Goal: Find specific page/section: Find specific page/section

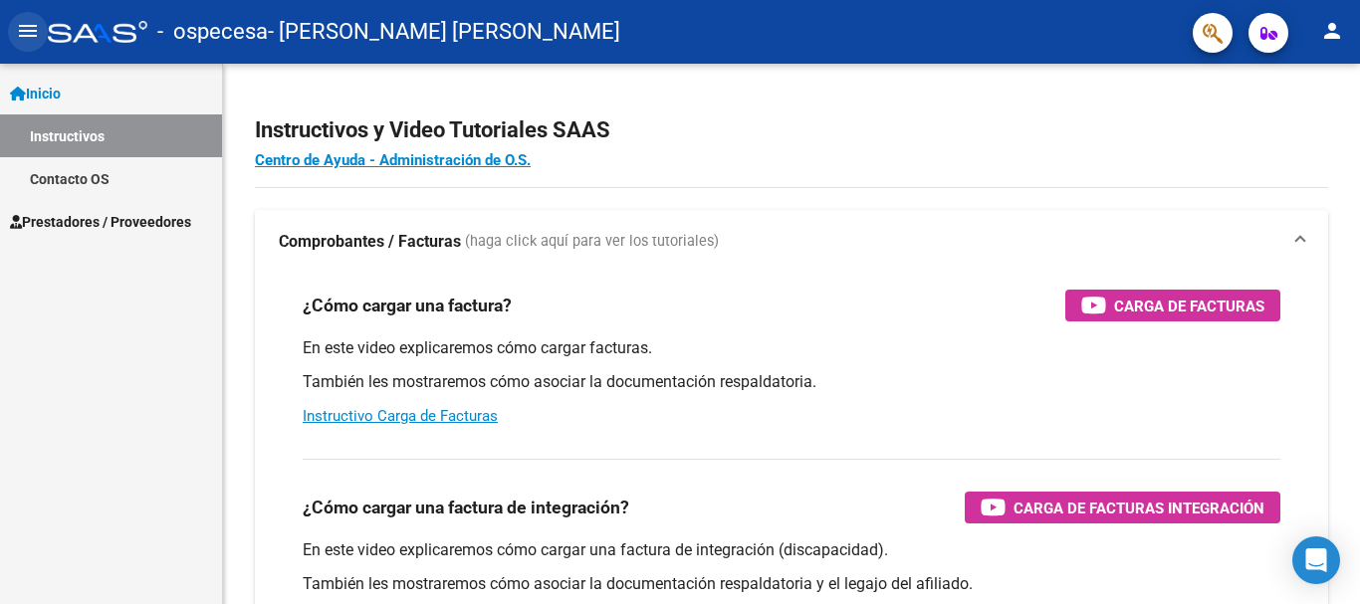
click at [45, 30] on button "menu" at bounding box center [28, 32] width 40 height 40
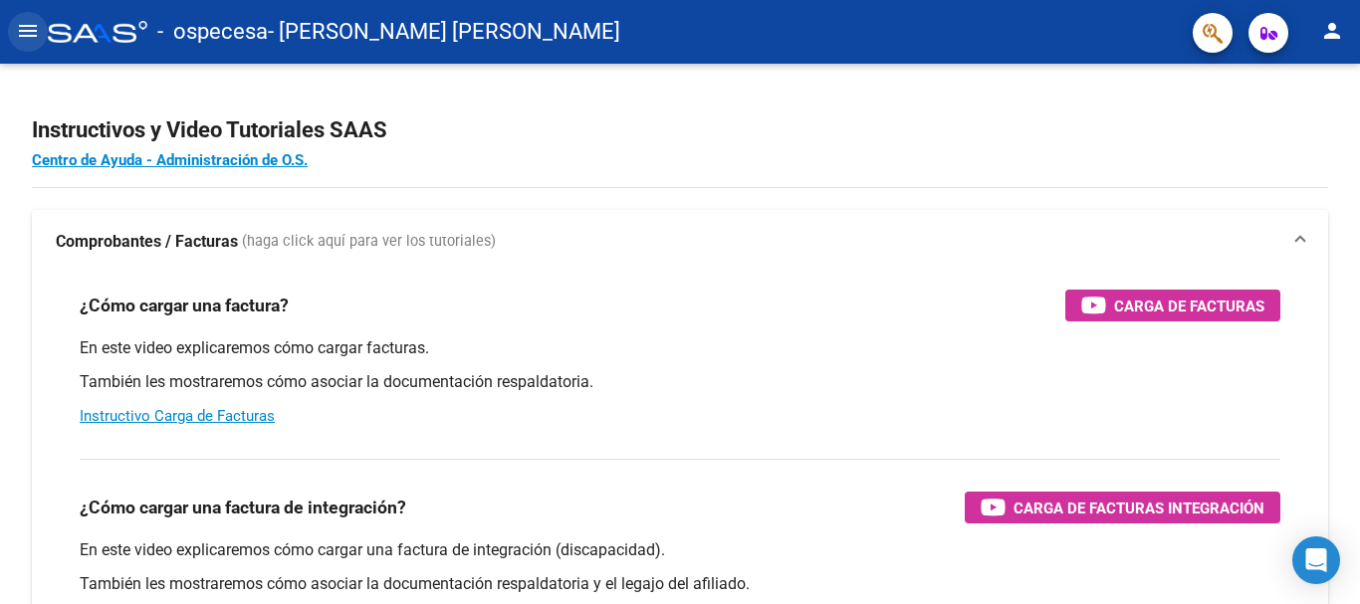
click at [45, 30] on button "menu" at bounding box center [28, 32] width 40 height 40
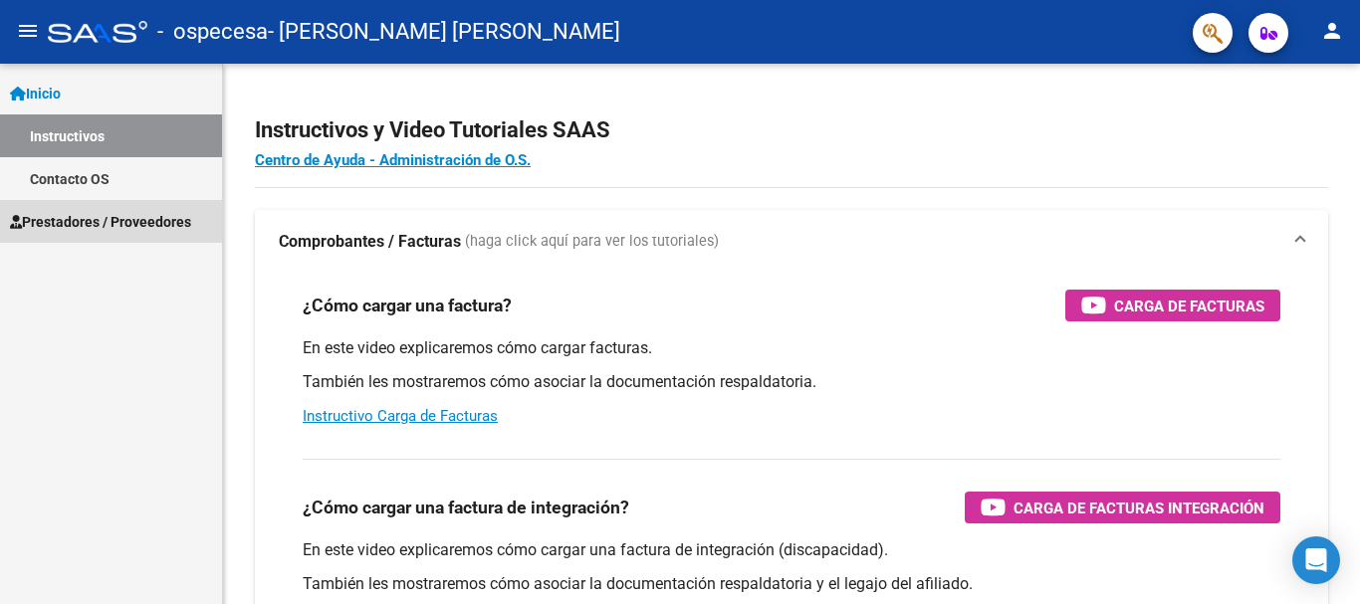
click at [76, 221] on span "Prestadores / Proveedores" at bounding box center [100, 222] width 181 height 22
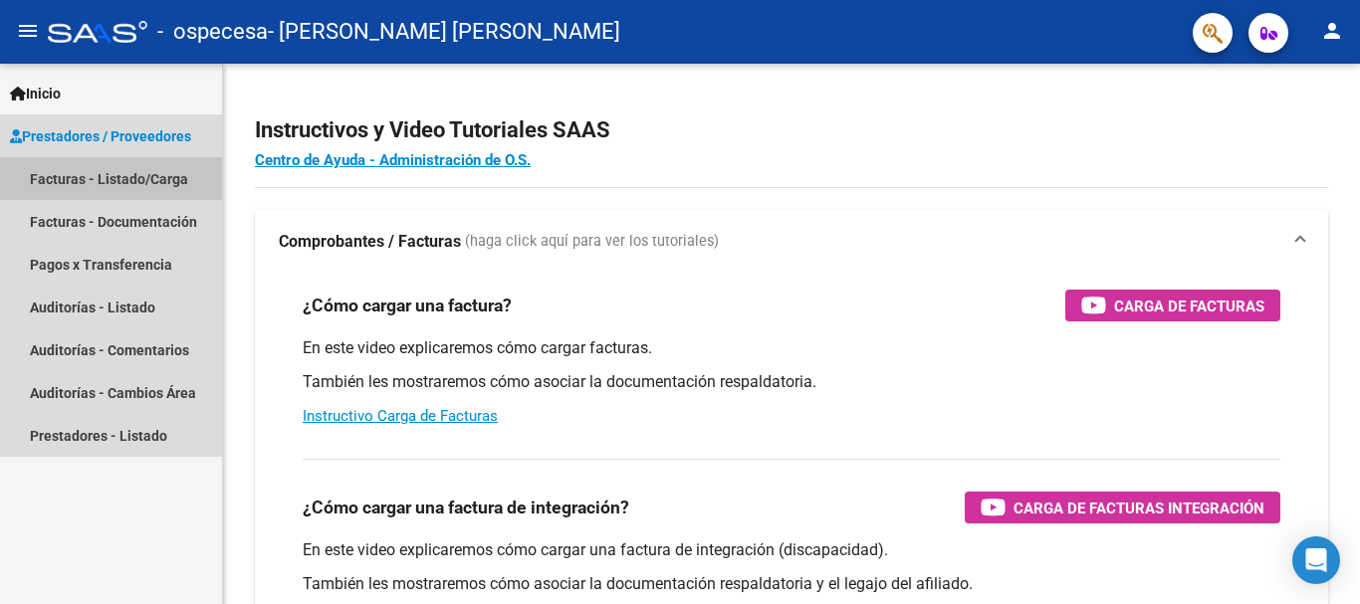
click at [74, 174] on link "Facturas - Listado/Carga" at bounding box center [111, 178] width 222 height 43
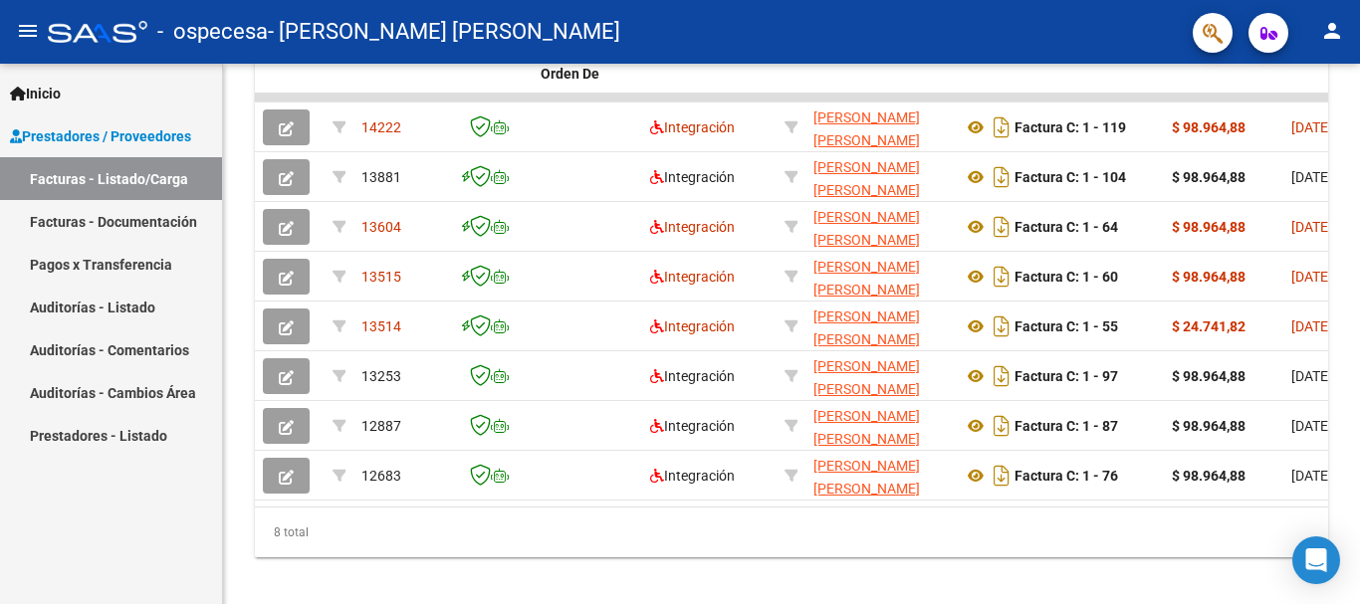
scroll to position [584, 0]
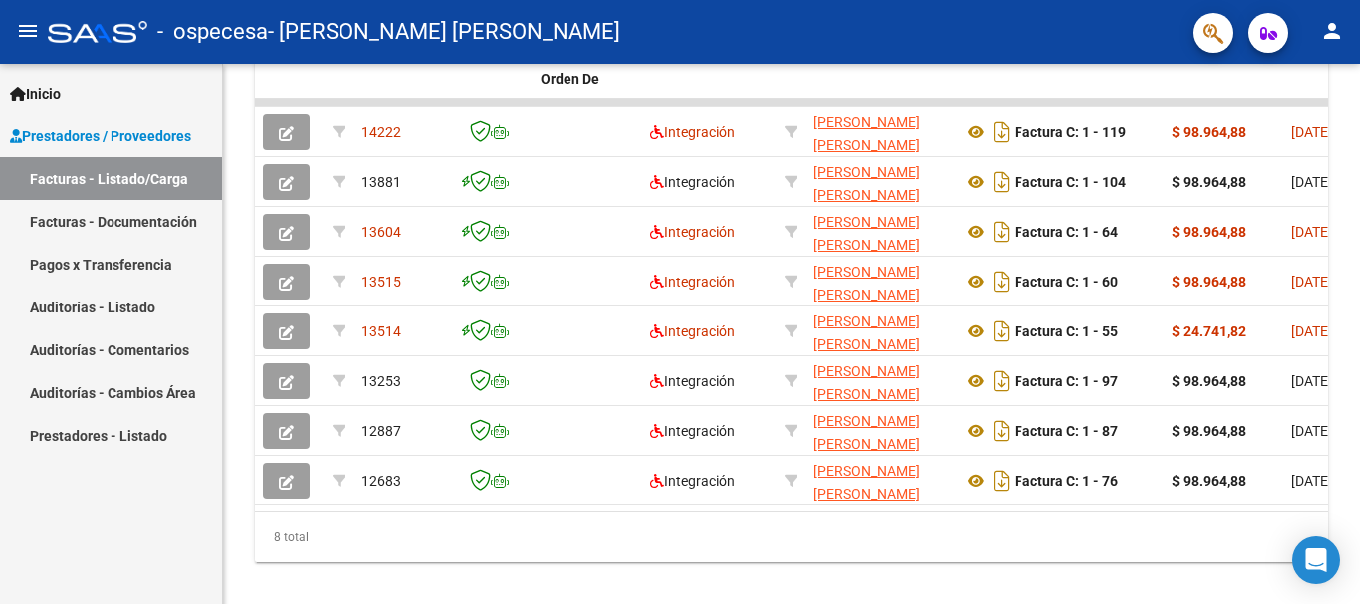
click at [1344, 468] on div "Video tutorial PRESTADORES -> Listado de CPBTs Emitidos por Prestadores / Prove…" at bounding box center [794, 52] width 1142 height 1147
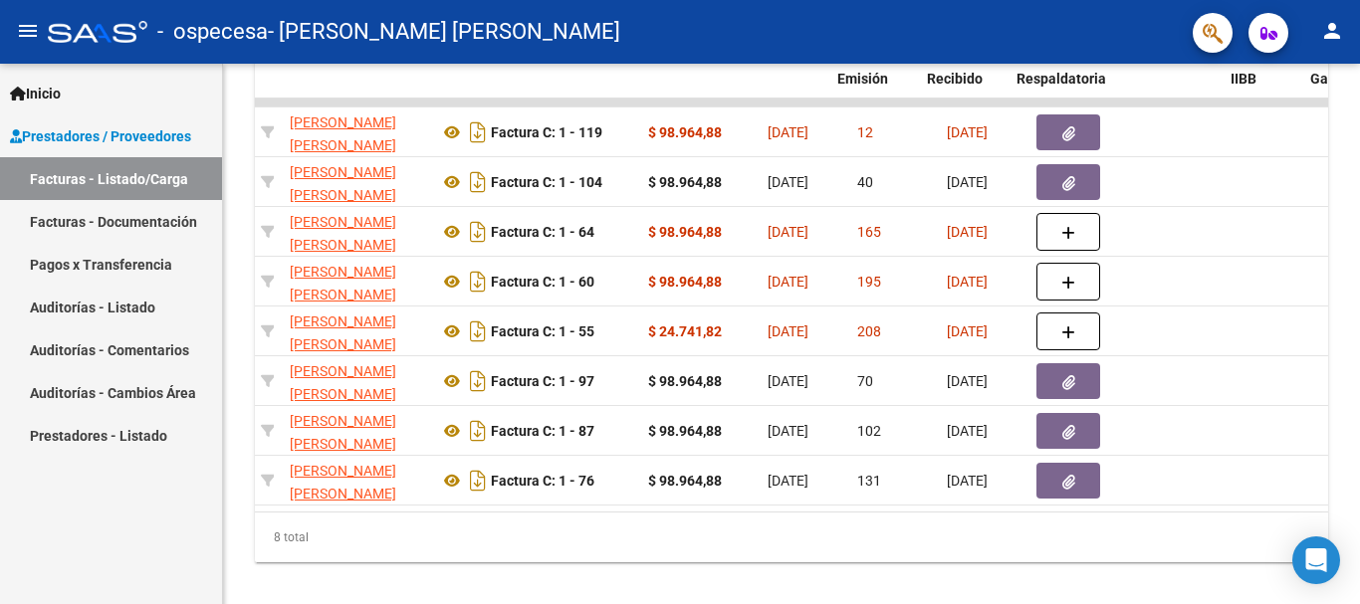
scroll to position [0, 551]
